Goal: Find specific page/section: Find specific page/section

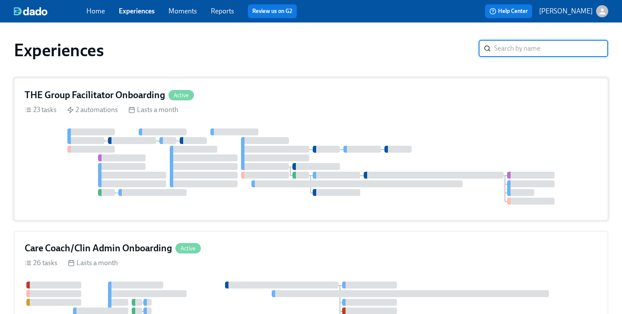
scroll to position [330, 0]
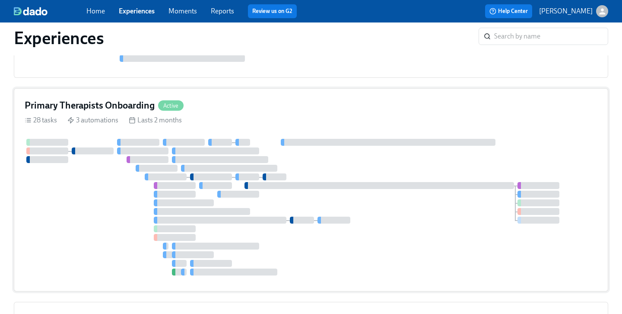
click at [240, 139] on div at bounding box center [243, 142] width 15 height 7
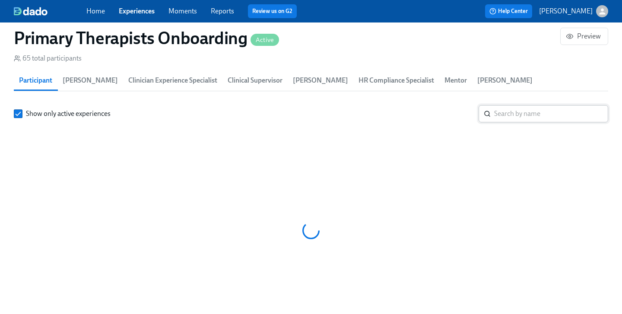
scroll to position [904, 0]
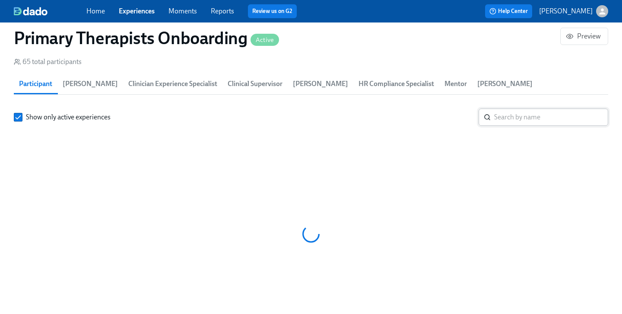
click at [501, 109] on input "search" at bounding box center [552, 117] width 114 height 17
paste input "[PERSON_NAME]"
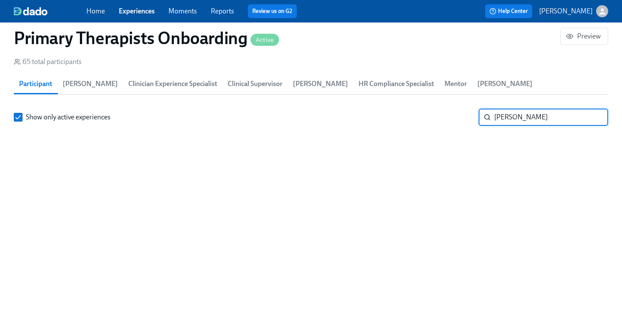
type input "[PERSON_NAME]"
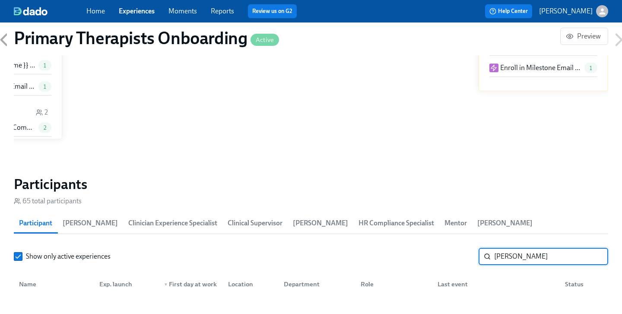
scroll to position [763, 0]
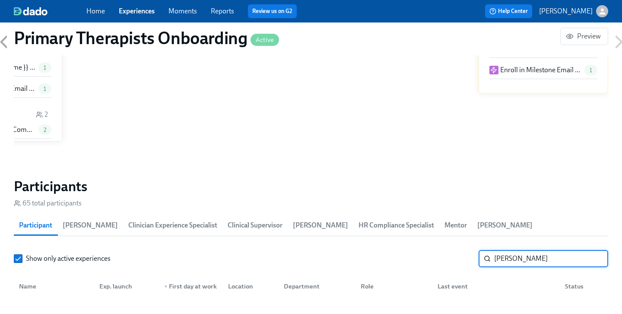
click at [596, 250] on input "[PERSON_NAME]" at bounding box center [552, 258] width 114 height 17
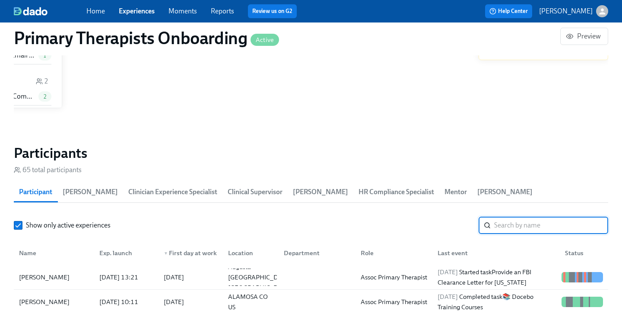
scroll to position [812, 0]
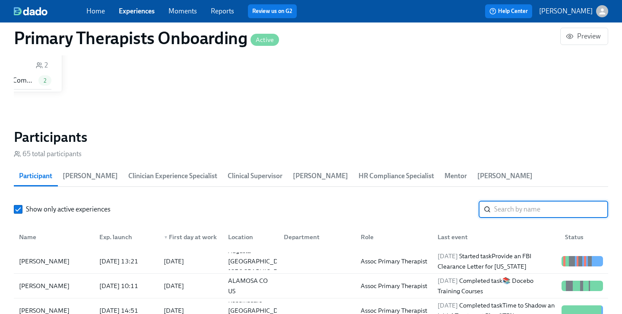
click at [523, 201] on input "search" at bounding box center [552, 209] width 114 height 17
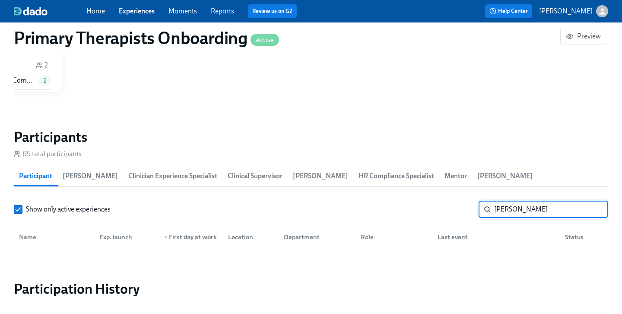
click at [499, 201] on input "[PERSON_NAME]" at bounding box center [552, 209] width 114 height 17
click at [498, 201] on input "[PERSON_NAME]" at bounding box center [552, 209] width 114 height 17
type input "[PERSON_NAME]"
click at [597, 201] on input "[PERSON_NAME]" at bounding box center [552, 209] width 114 height 17
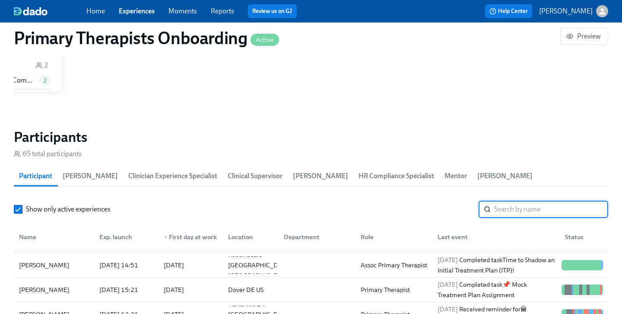
scroll to position [47, 0]
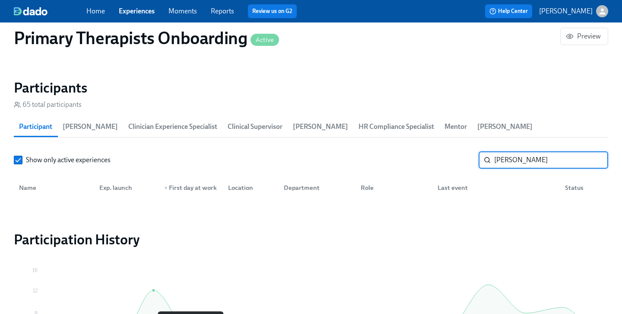
scroll to position [859, 0]
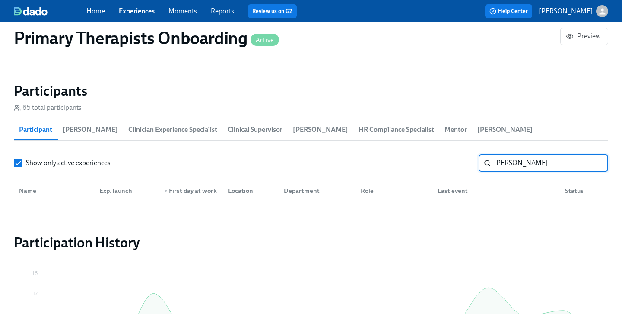
click at [568, 154] on input "[PERSON_NAME]" at bounding box center [552, 162] width 114 height 17
click at [567, 154] on input "[PERSON_NAME]" at bounding box center [552, 162] width 114 height 17
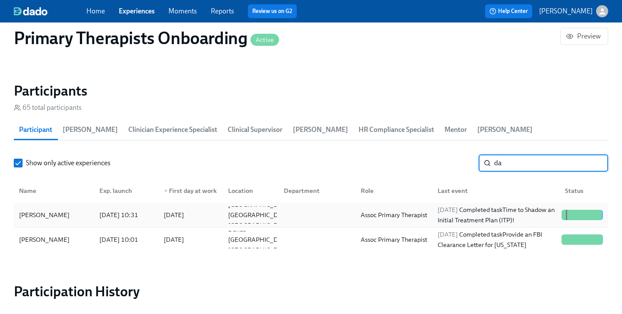
type input "da"
click at [51, 210] on div "[PERSON_NAME]" at bounding box center [44, 215] width 57 height 10
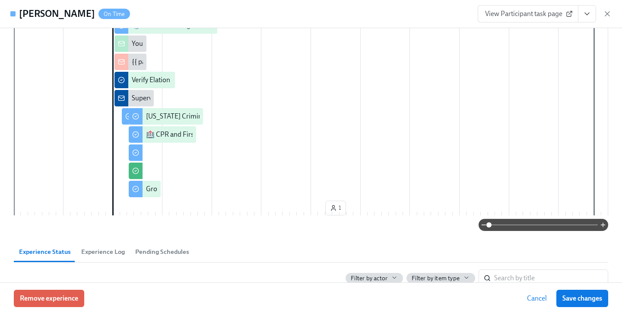
scroll to position [241, 0]
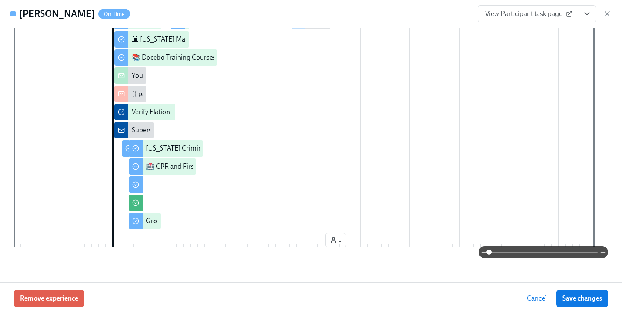
click at [536, 298] on span "Cancel" at bounding box center [537, 298] width 20 height 9
